Goal: Task Accomplishment & Management: Complete application form

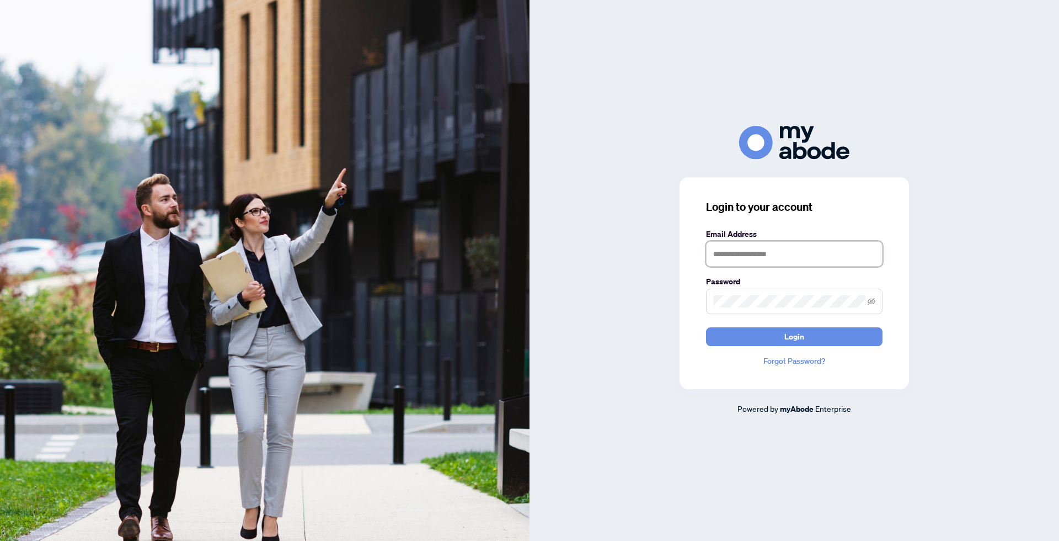
click at [763, 259] on input "text" at bounding box center [794, 253] width 177 height 25
click at [946, 131] on div at bounding box center [795, 143] width 530 height 34
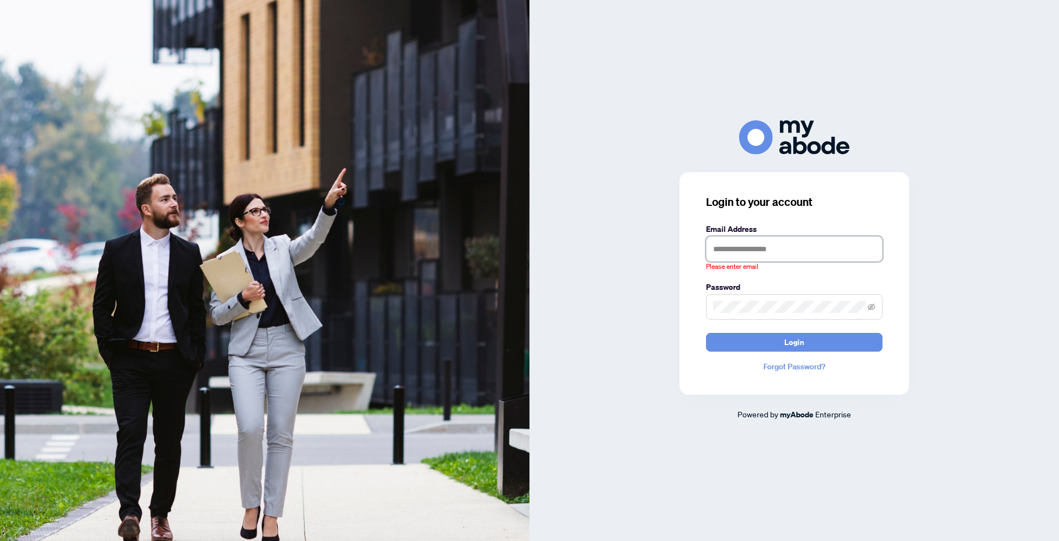
click at [719, 259] on input "text" at bounding box center [794, 248] width 177 height 25
click at [554, 184] on div "Login to your account Email Address Please enter email Password Login Forgot Pa…" at bounding box center [795, 270] width 530 height 300
